Goal: Information Seeking & Learning: Learn about a topic

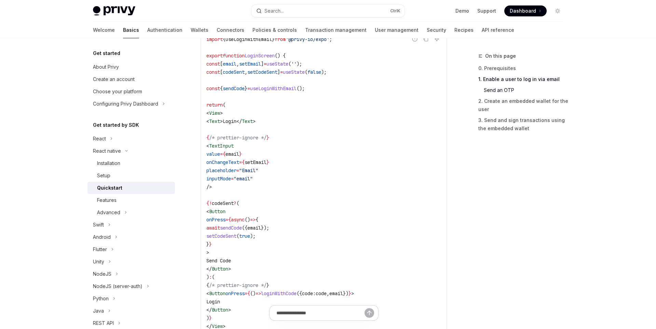
scroll to position [385, 0]
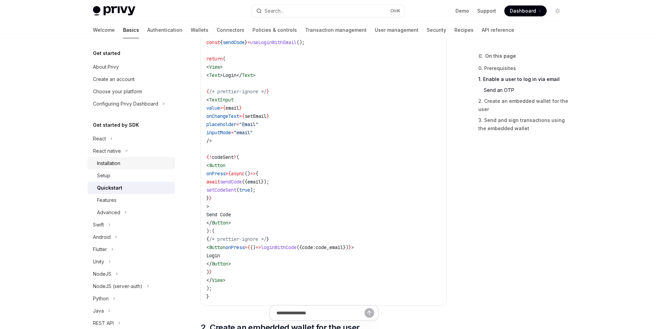
click at [143, 163] on div "Installation" at bounding box center [134, 163] width 74 height 8
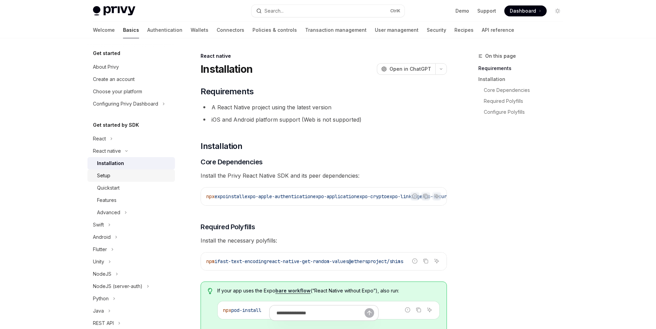
click at [147, 176] on div "Setup" at bounding box center [134, 176] width 74 height 8
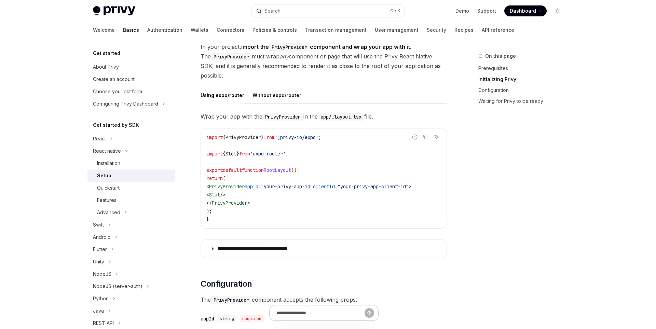
scroll to position [0, 9]
click at [156, 191] on div "Quickstart" at bounding box center [134, 188] width 74 height 8
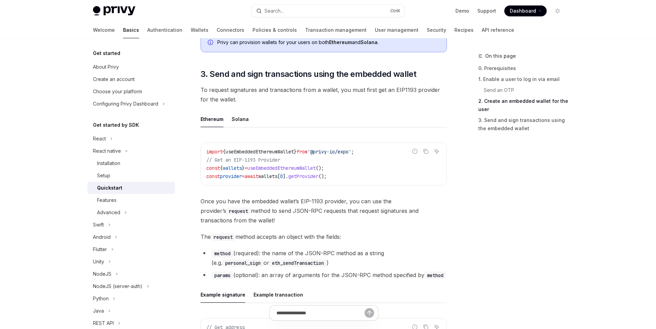
scroll to position [744, 0]
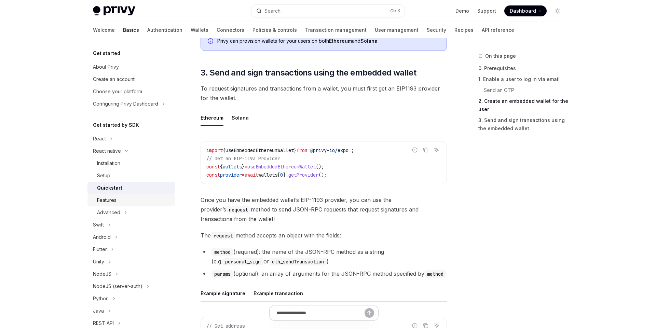
click at [123, 204] on div "Features" at bounding box center [134, 200] width 74 height 8
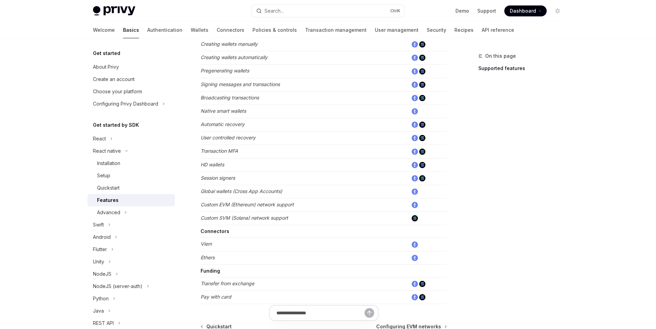
scroll to position [234, 0]
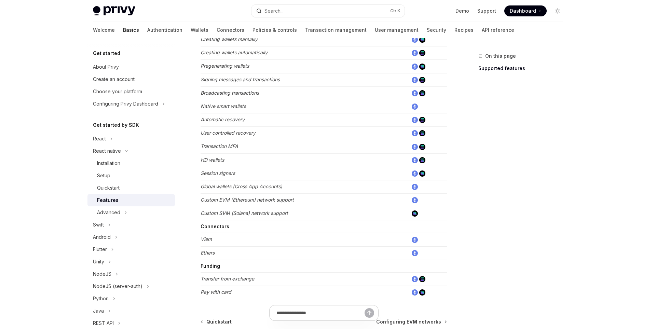
click at [414, 241] on img at bounding box center [415, 240] width 6 height 6
click at [123, 214] on button "Advanced" at bounding box center [132, 213] width 88 height 12
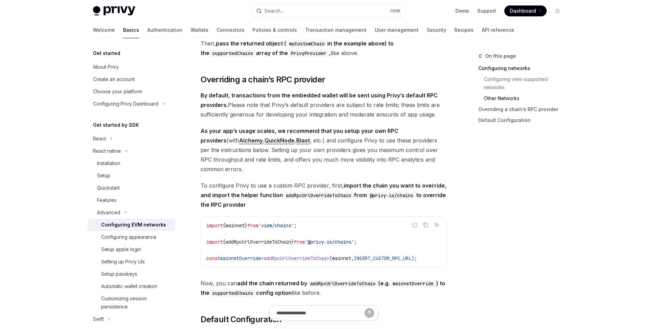
scroll to position [786, 0]
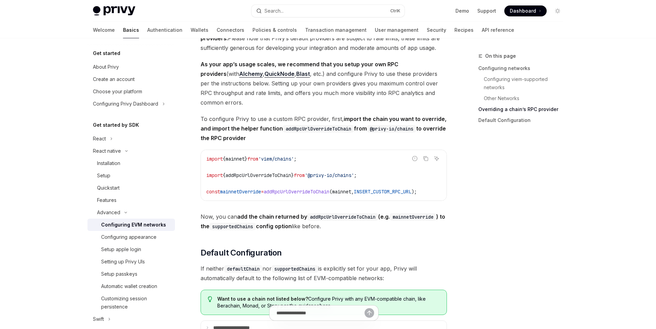
click at [152, 231] on link "Configuring EVM networks" at bounding box center [132, 225] width 88 height 12
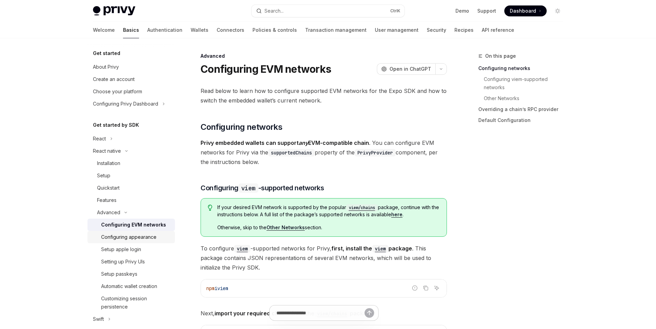
click at [141, 238] on div "Configuring appearance" at bounding box center [128, 237] width 55 height 8
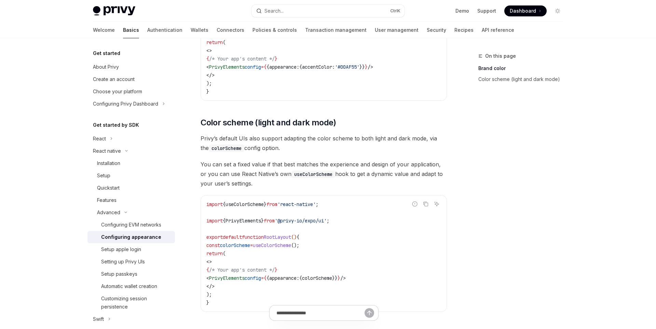
scroll to position [275, 0]
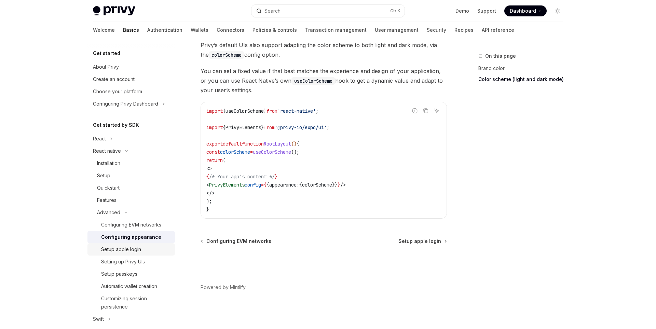
click at [142, 254] on link "Setup apple login" at bounding box center [132, 249] width 88 height 12
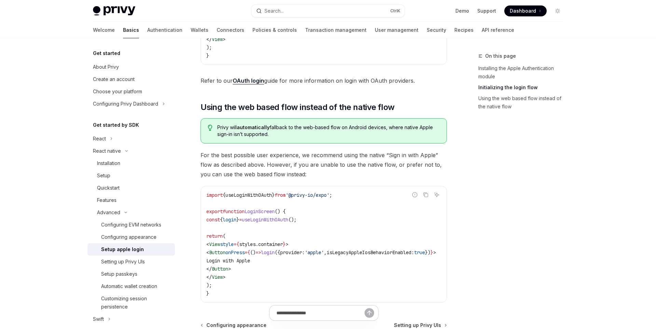
scroll to position [533, 0]
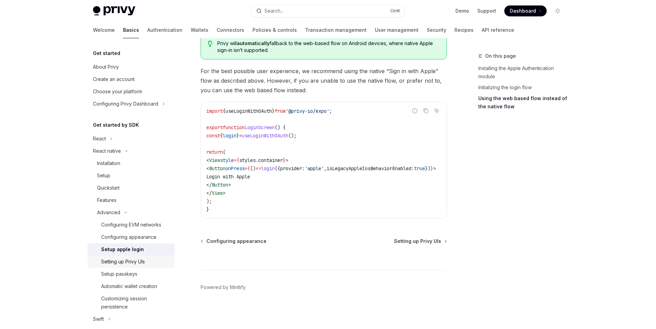
click at [138, 264] on div "Setting up Privy UIs" at bounding box center [123, 262] width 44 height 8
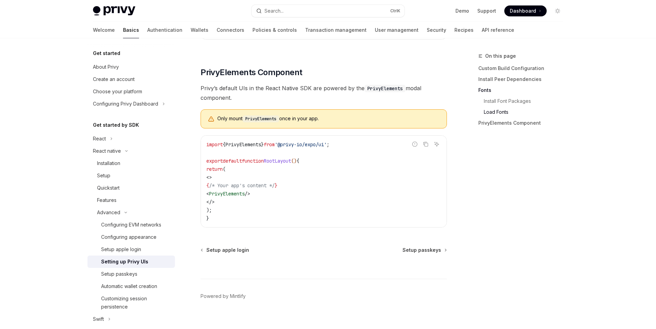
scroll to position [481, 0]
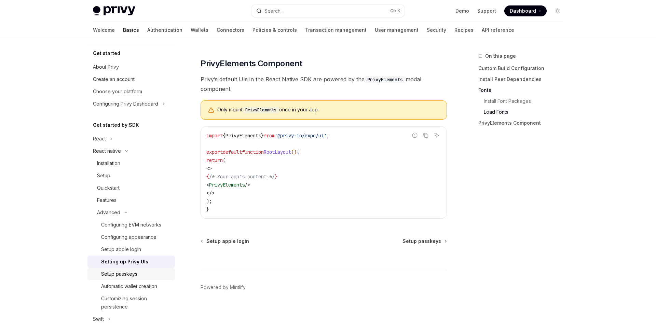
click at [155, 277] on div "Setup passkeys" at bounding box center [136, 274] width 70 height 8
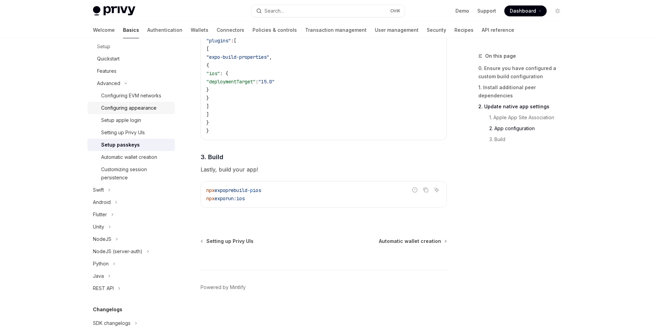
scroll to position [131, 0]
click at [113, 266] on button "Python" at bounding box center [132, 262] width 88 height 12
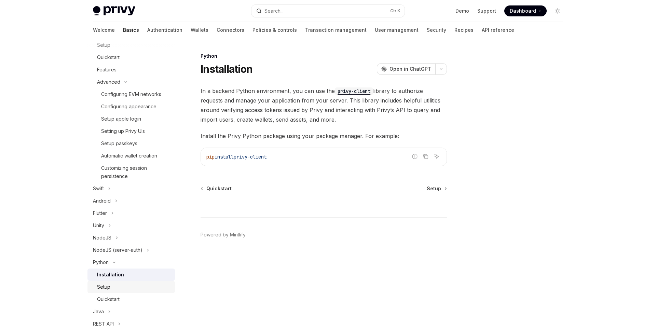
click at [132, 285] on div "Setup" at bounding box center [134, 287] width 74 height 8
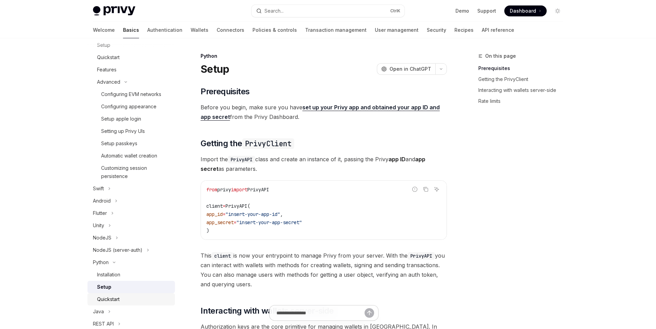
click at [147, 295] on link "Quickstart" at bounding box center [132, 299] width 88 height 12
type textarea "*"
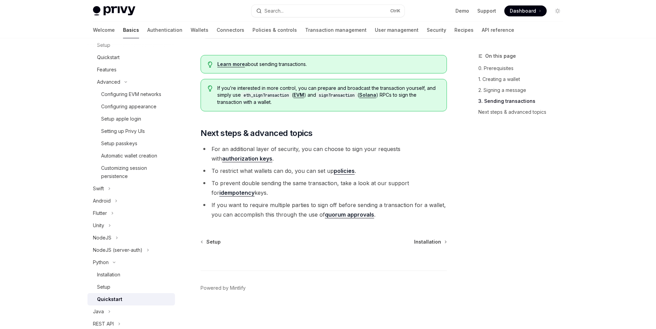
scroll to position [706, 0]
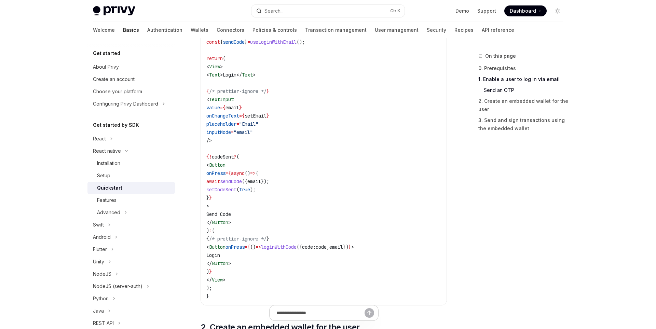
scroll to position [398, 0]
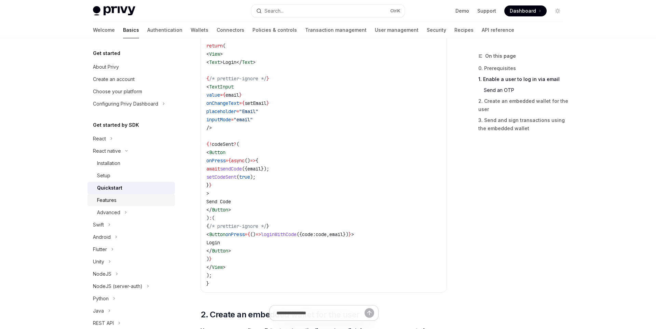
click at [130, 204] on div "Features" at bounding box center [134, 200] width 74 height 8
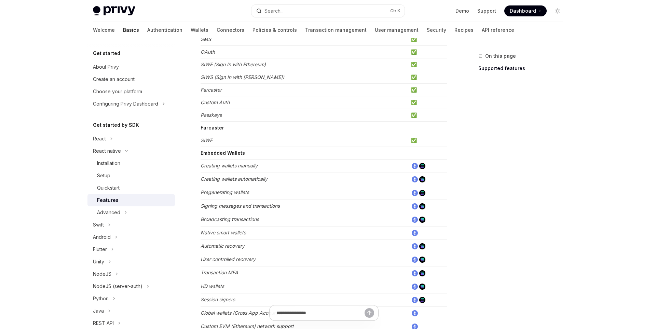
scroll to position [117, 0]
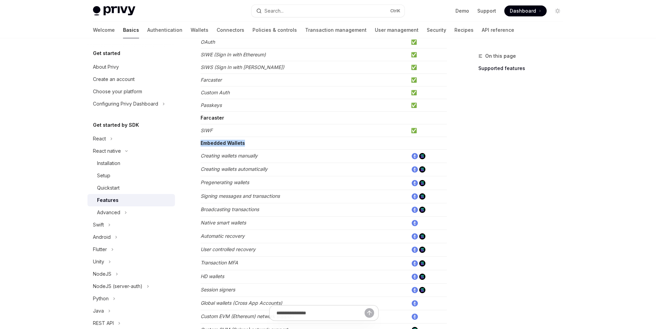
drag, startPoint x: 246, startPoint y: 142, endPoint x: 201, endPoint y: 143, distance: 45.1
click at [201, 143] on td "Embedded Wallets" at bounding box center [305, 143] width 208 height 13
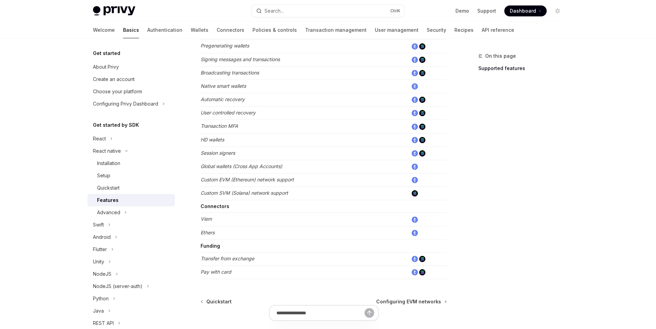
scroll to position [254, 0]
drag, startPoint x: 223, startPoint y: 218, endPoint x: 199, endPoint y: 220, distance: 23.3
click at [199, 220] on div "React native Features OpenAI Open in ChatGPT Learn about the features supported…" at bounding box center [259, 94] width 377 height 592
click at [217, 209] on strong "Connectors" at bounding box center [215, 206] width 29 height 6
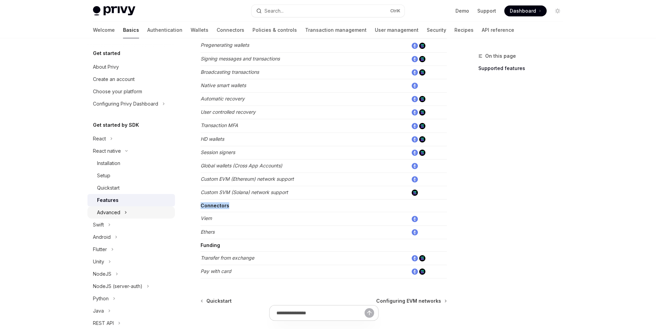
click at [125, 212] on icon "Toggle Advanced section" at bounding box center [125, 213] width 1 height 2
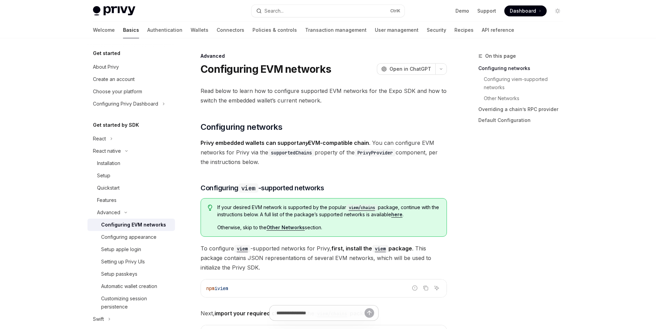
drag, startPoint x: 335, startPoint y: 231, endPoint x: 210, endPoint y: 200, distance: 128.8
click at [210, 200] on div "If your desired EVM network is supported by the popular viem/chains package, co…" at bounding box center [324, 217] width 247 height 39
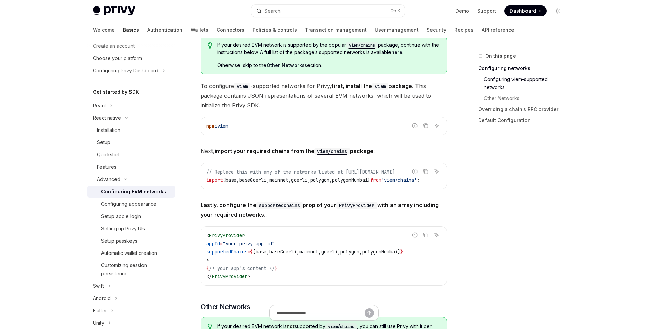
scroll to position [161, 0]
click at [146, 202] on div "Configuring appearance" at bounding box center [128, 204] width 55 height 8
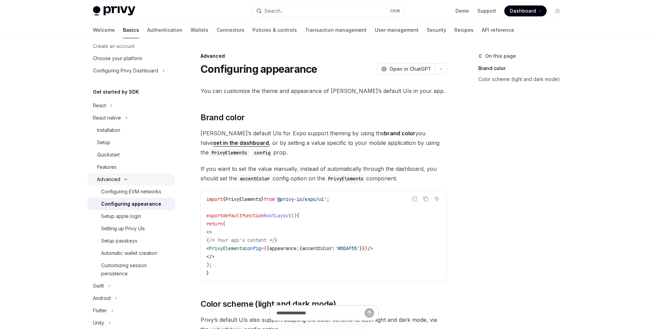
click at [125, 183] on button "Advanced" at bounding box center [132, 179] width 88 height 12
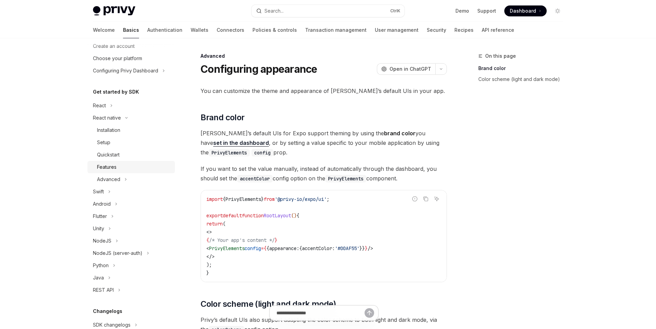
click at [116, 170] on div "Features" at bounding box center [106, 167] width 19 height 8
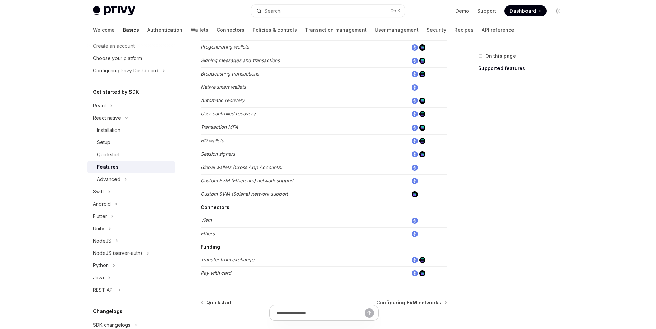
scroll to position [253, 0]
click at [123, 179] on button "Advanced" at bounding box center [132, 179] width 88 height 12
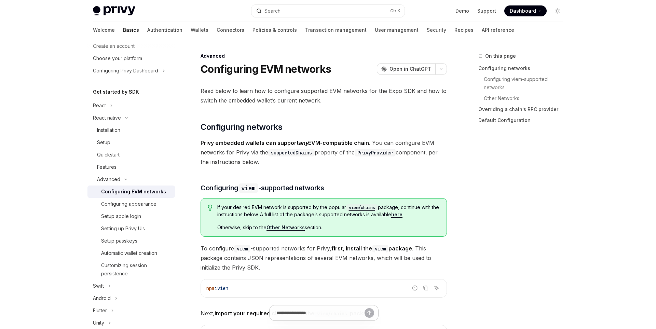
click at [138, 192] on div "Configuring EVM networks" at bounding box center [133, 192] width 65 height 8
click at [147, 254] on div "Automatic wallet creation" at bounding box center [129, 253] width 56 height 8
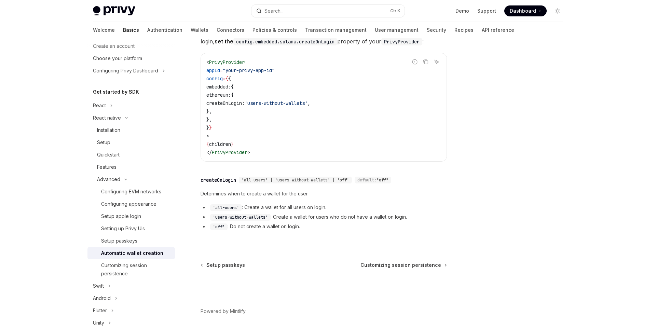
scroll to position [110, 0]
click at [156, 268] on div "Customizing session persistence" at bounding box center [136, 270] width 70 height 16
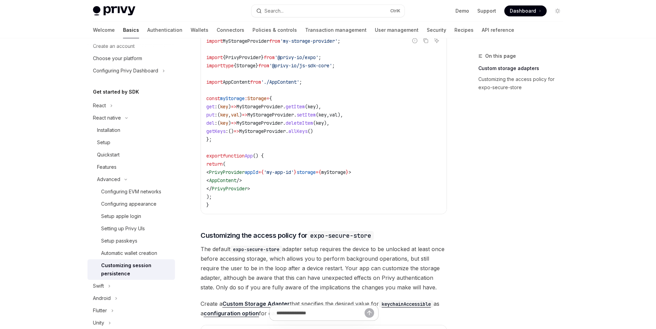
scroll to position [130, 0]
click at [144, 235] on link "Setting up Privy UIs" at bounding box center [132, 229] width 88 height 12
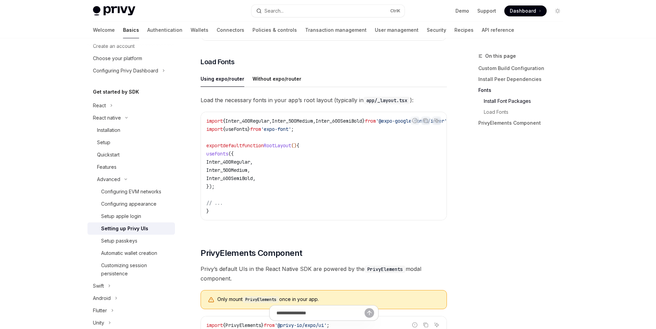
scroll to position [293, 0]
click at [144, 239] on div "Setup passkeys" at bounding box center [136, 241] width 70 height 8
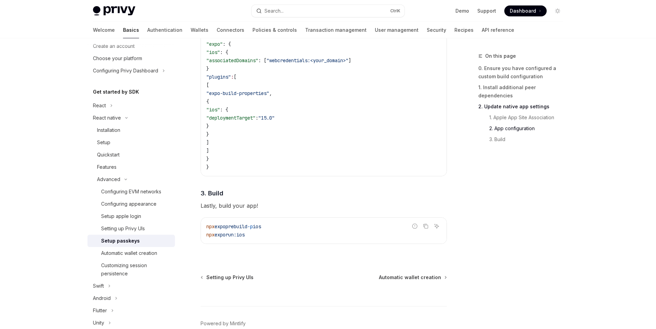
scroll to position [534, 0]
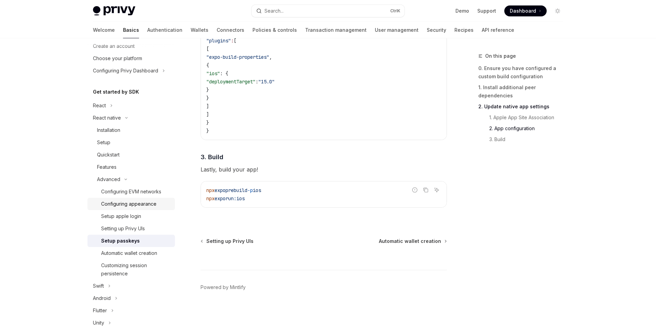
click at [165, 208] on div "Configuring appearance" at bounding box center [136, 204] width 70 height 8
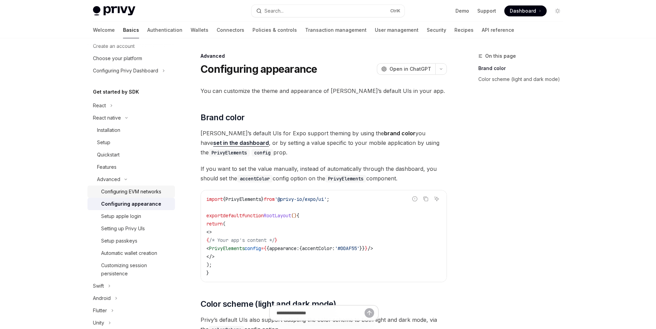
click at [160, 194] on div "Configuring EVM networks" at bounding box center [131, 192] width 60 height 8
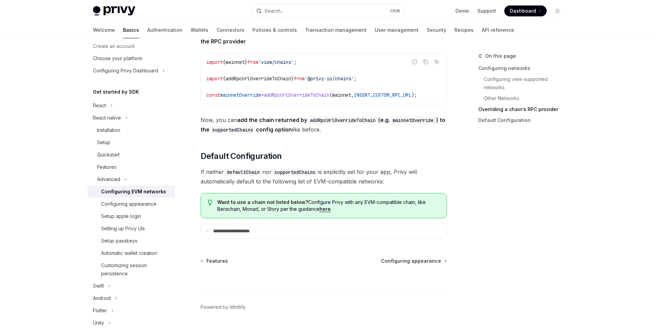
scroll to position [883, 0]
click at [245, 231] on p "**********" at bounding box center [239, 231] width 52 height 6
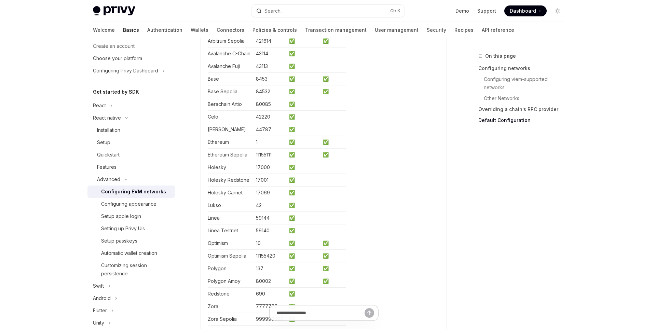
scroll to position [1236, 0]
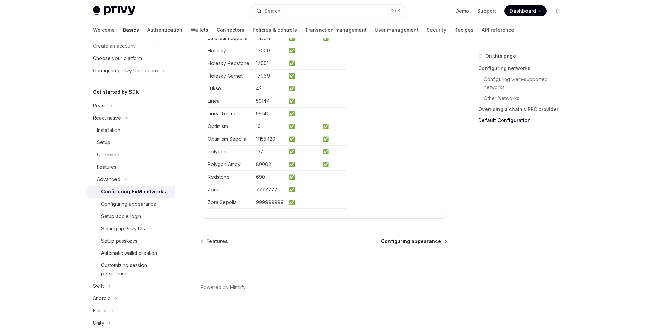
click at [396, 238] on span "Configuring appearance" at bounding box center [411, 241] width 60 height 7
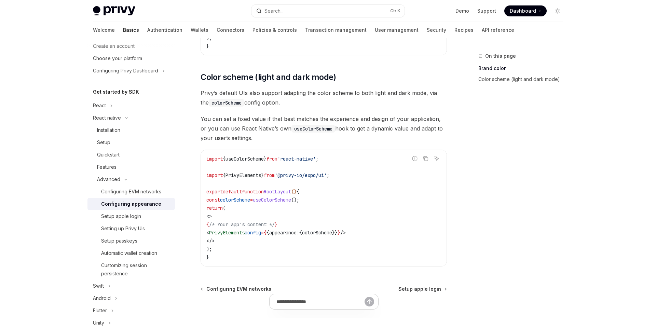
scroll to position [240, 0]
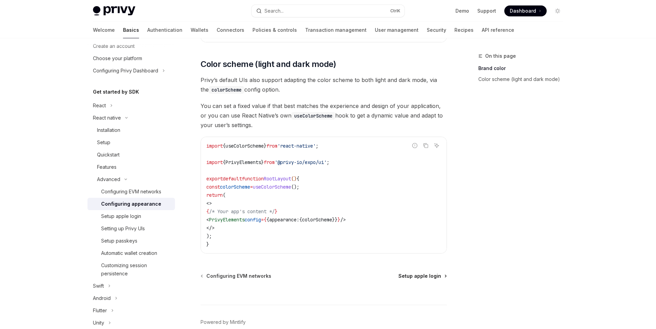
click at [431, 279] on span "Setup apple login" at bounding box center [420, 276] width 43 height 7
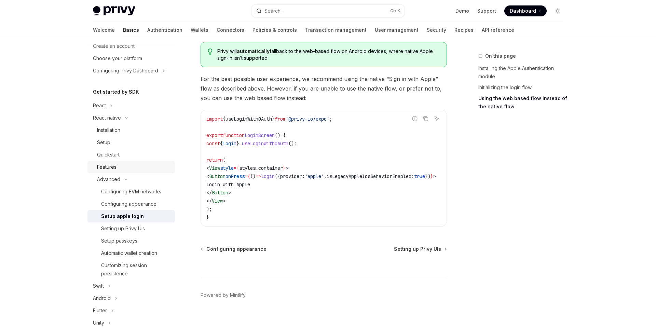
click at [145, 163] on div "Features" at bounding box center [134, 167] width 74 height 8
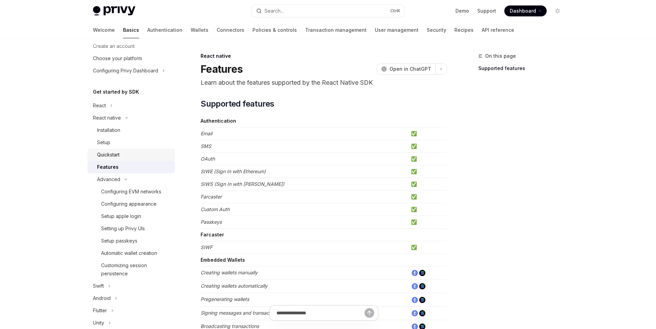
click at [146, 156] on div "Quickstart" at bounding box center [134, 155] width 74 height 8
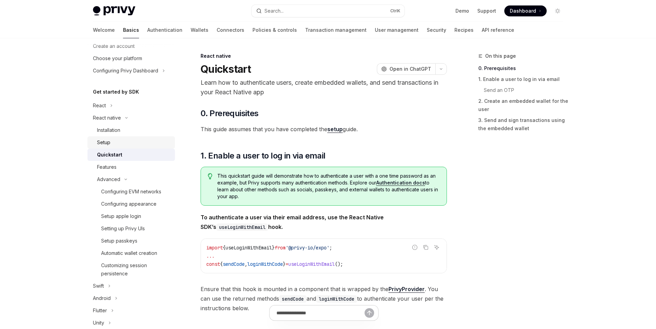
click at [143, 141] on div "Setup" at bounding box center [134, 142] width 74 height 8
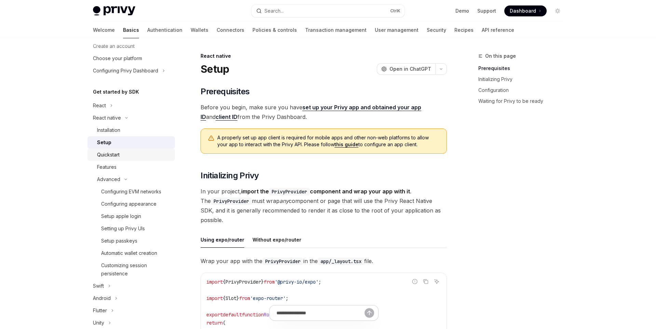
click at [149, 149] on link "Quickstart" at bounding box center [132, 155] width 88 height 12
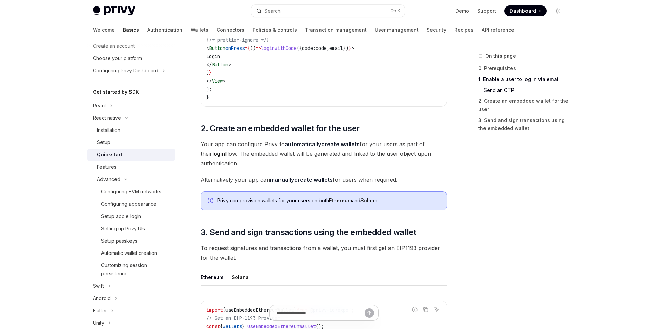
scroll to position [583, 0]
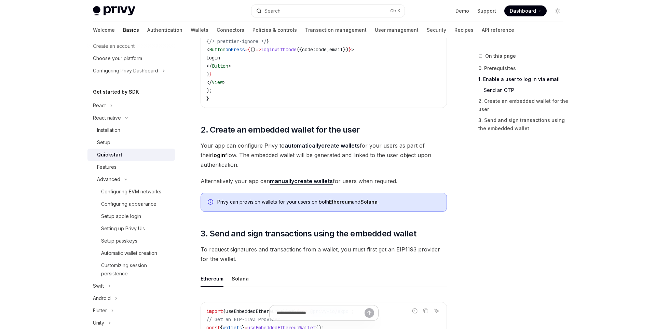
click at [340, 147] on link "automatically create wallets" at bounding box center [322, 145] width 75 height 7
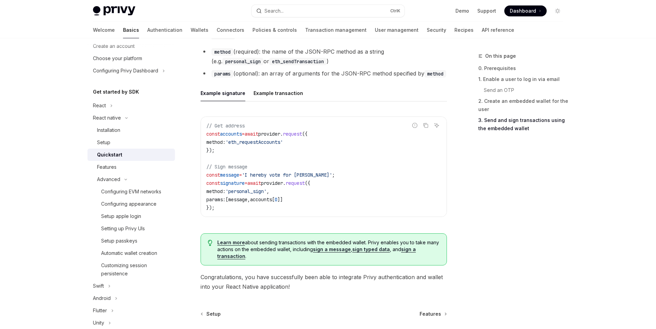
scroll to position [1018, 0]
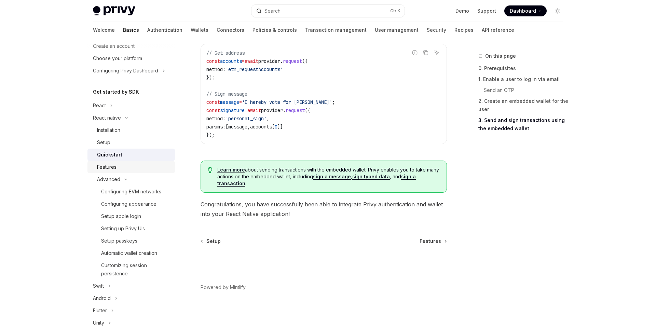
click at [117, 165] on div "Features" at bounding box center [106, 167] width 19 height 8
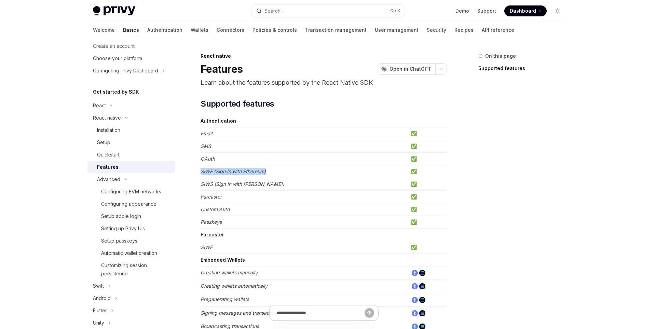
drag, startPoint x: 282, startPoint y: 171, endPoint x: 199, endPoint y: 172, distance: 83.1
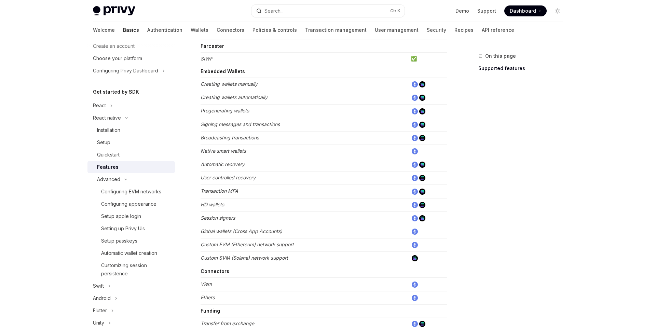
scroll to position [317, 0]
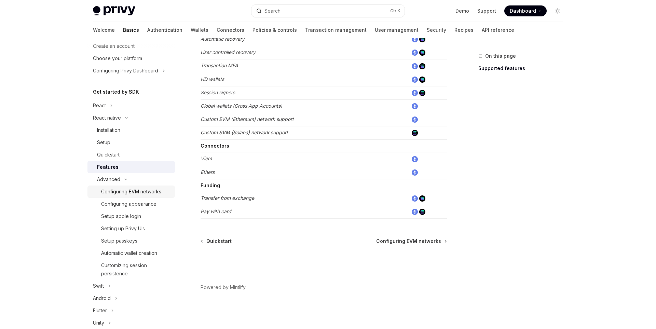
click at [150, 191] on div "Configuring EVM networks" at bounding box center [131, 192] width 60 height 8
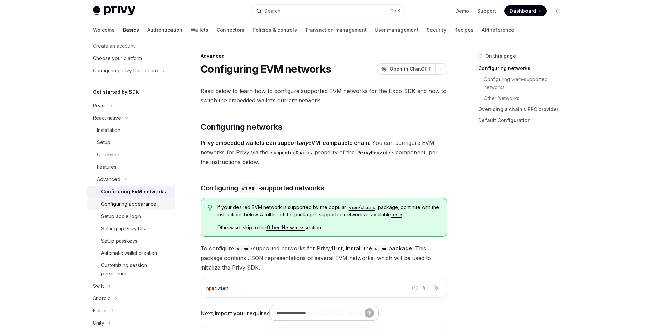
click at [159, 204] on div "Configuring appearance" at bounding box center [136, 204] width 70 height 8
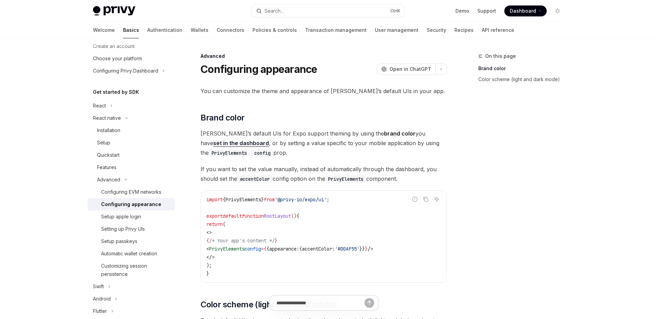
type textarea "*"
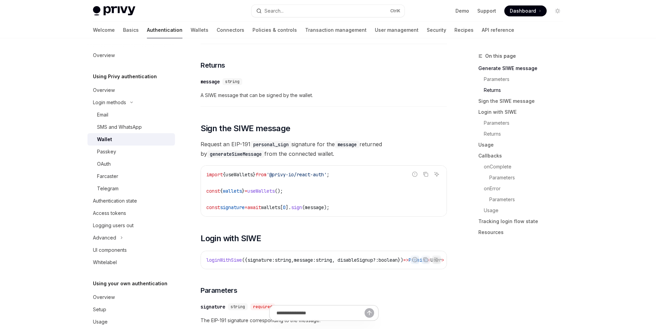
scroll to position [429, 0]
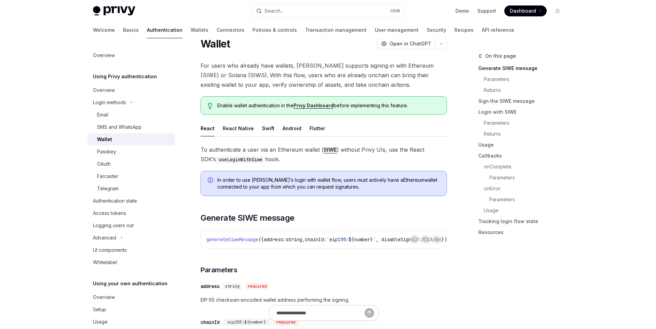
scroll to position [13, 0]
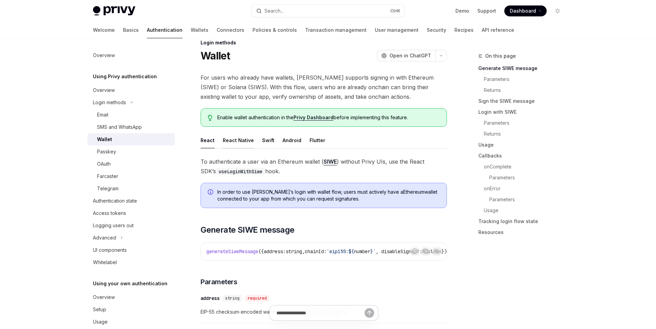
click at [240, 140] on button "React Native" at bounding box center [238, 140] width 31 height 16
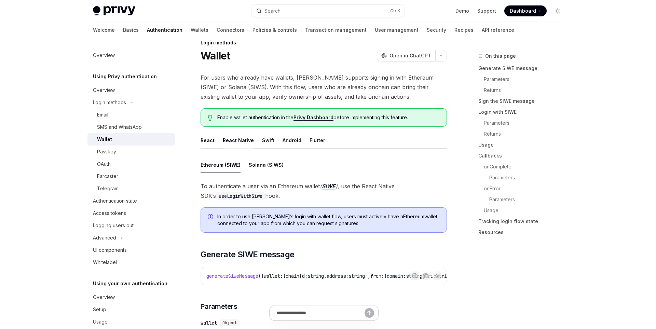
type textarea "*"
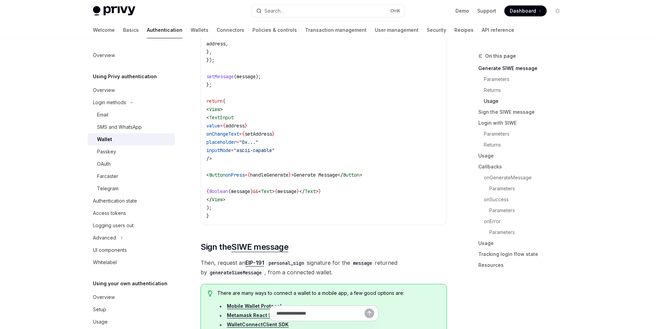
scroll to position [782, 0]
